Goal: Information Seeking & Learning: Learn about a topic

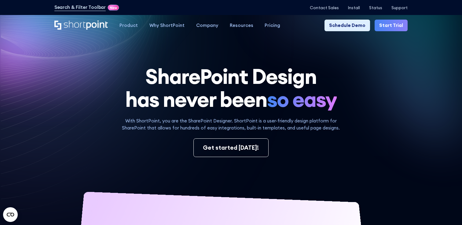
click at [402, 29] on link "Start Trial" at bounding box center [391, 26] width 33 height 12
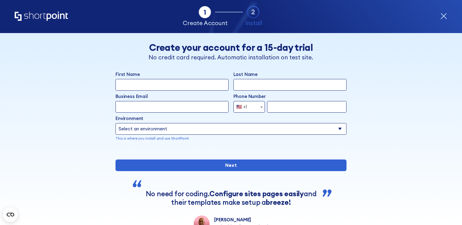
click at [446, 14] on icon "form" at bounding box center [444, 16] width 6 height 6
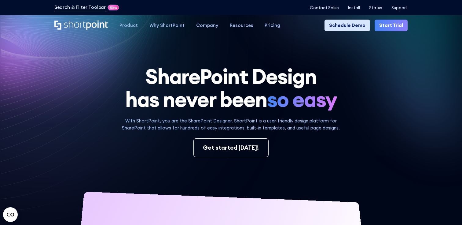
click at [361, 26] on link "Schedule Demo" at bounding box center [347, 26] width 46 height 12
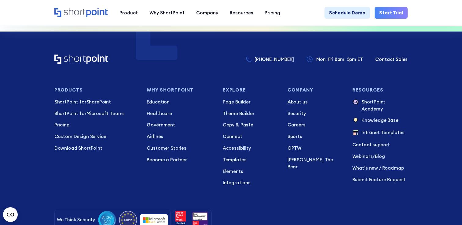
scroll to position [488, 0]
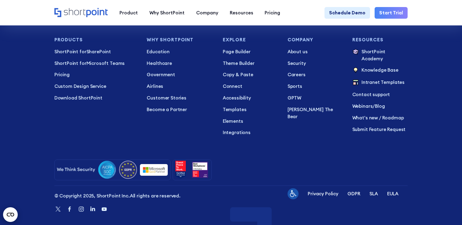
click at [10, 212] on circle "Open CMP widget" at bounding box center [10, 214] width 15 height 15
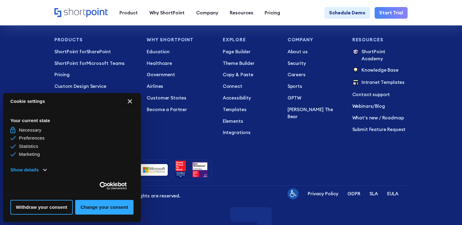
click at [133, 101] on button "[#WIDGET_ICON_CROSS#]" at bounding box center [130, 101] width 15 height 15
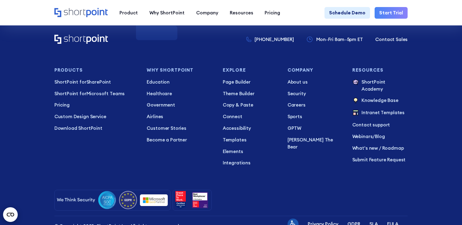
scroll to position [456, 0]
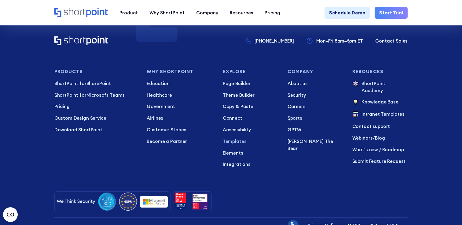
click at [225, 138] on p "Templates" at bounding box center [251, 141] width 56 height 7
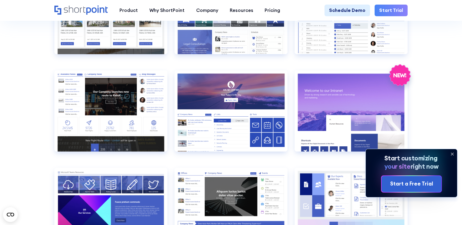
scroll to position [678, 0]
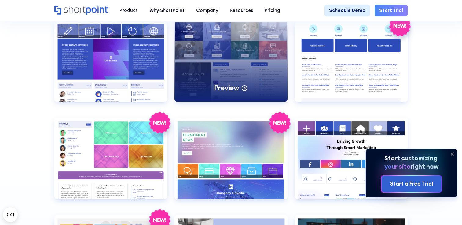
scroll to position [1218, 0]
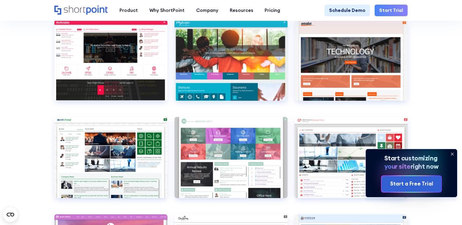
scroll to position [1844, 0]
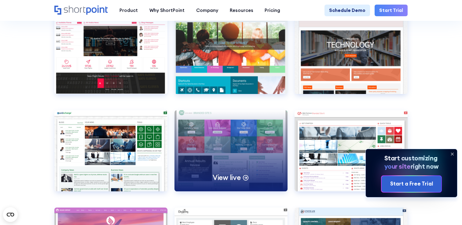
click at [260, 180] on div "View live" at bounding box center [230, 150] width 113 height 81
